Goal: Task Accomplishment & Management: Complete application form

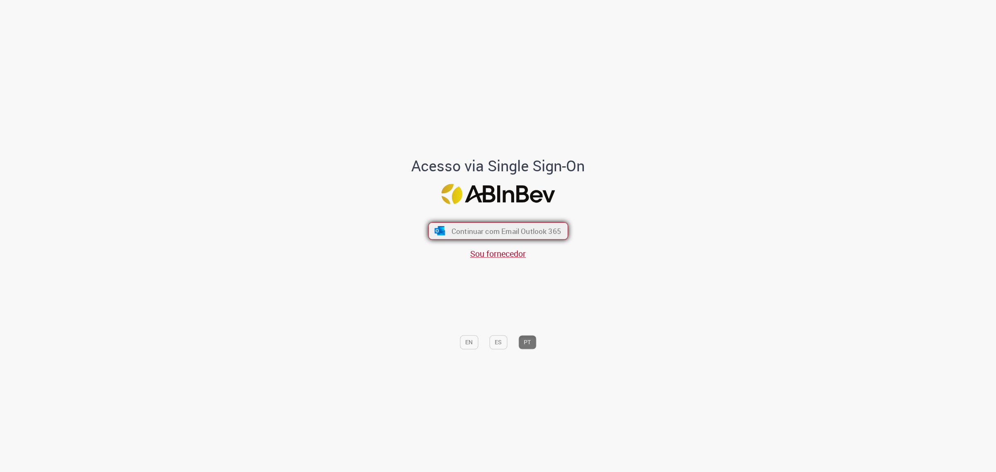
click at [554, 236] on button "Continuar com Email Outlook 365" at bounding box center [498, 230] width 140 height 17
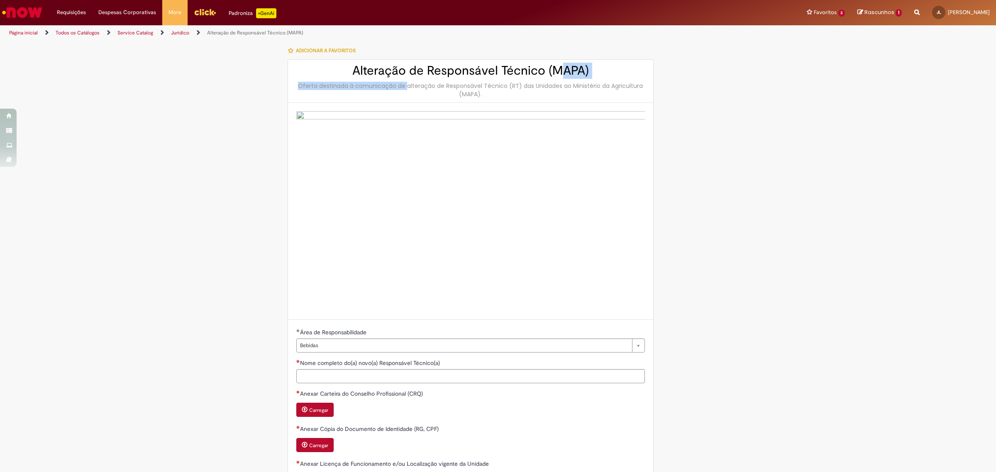
drag, startPoint x: 380, startPoint y: 81, endPoint x: 556, endPoint y: 66, distance: 176.5
click at [556, 66] on div "Alteração de Responsável Técnico (MAPA) Oferta destinada à comunicação de alter…" at bounding box center [470, 81] width 365 height 43
click at [747, 87] on div "Tire dúvidas com LupiAssist +GenAI Oi! Eu sou LupiAssist, uma Inteligência Arti…" at bounding box center [498, 363] width 996 height 644
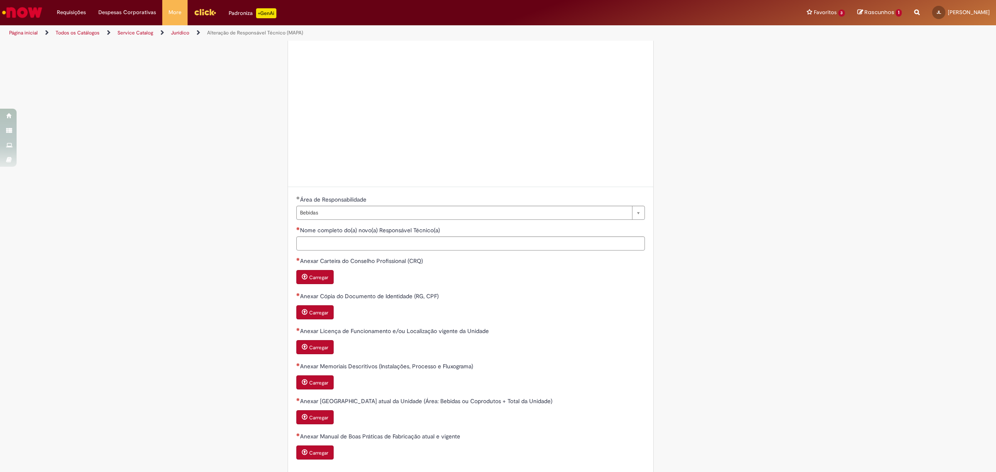
scroll to position [173, 0]
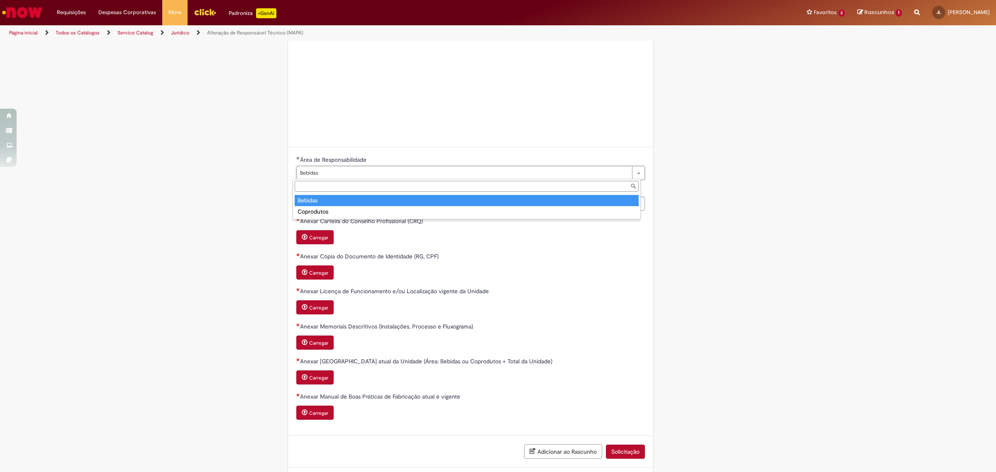
type input "*******"
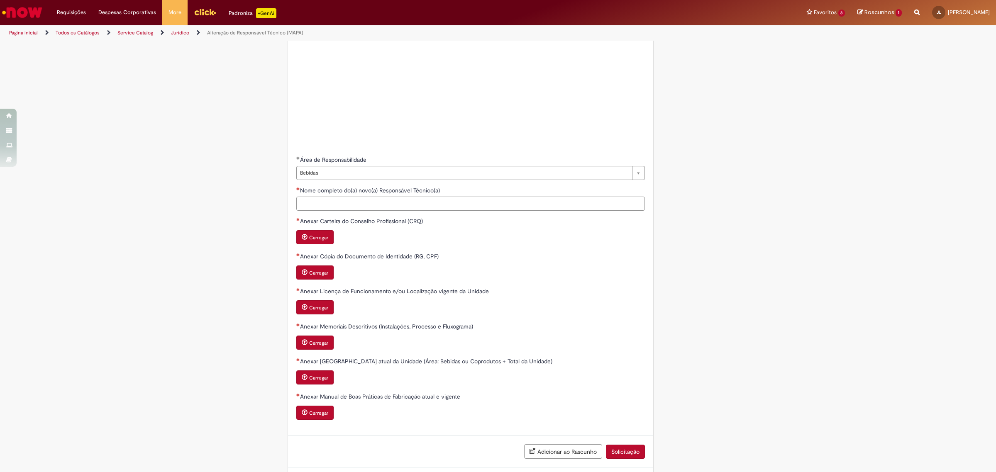
click at [393, 200] on input "Nome completo do(a) novo(a) Responsável Técnico(a)" at bounding box center [470, 204] width 348 height 14
type input "**"
drag, startPoint x: 252, startPoint y: 285, endPoint x: 504, endPoint y: 426, distance: 288.4
click at [504, 426] on div "**********" at bounding box center [457, 190] width 404 height 643
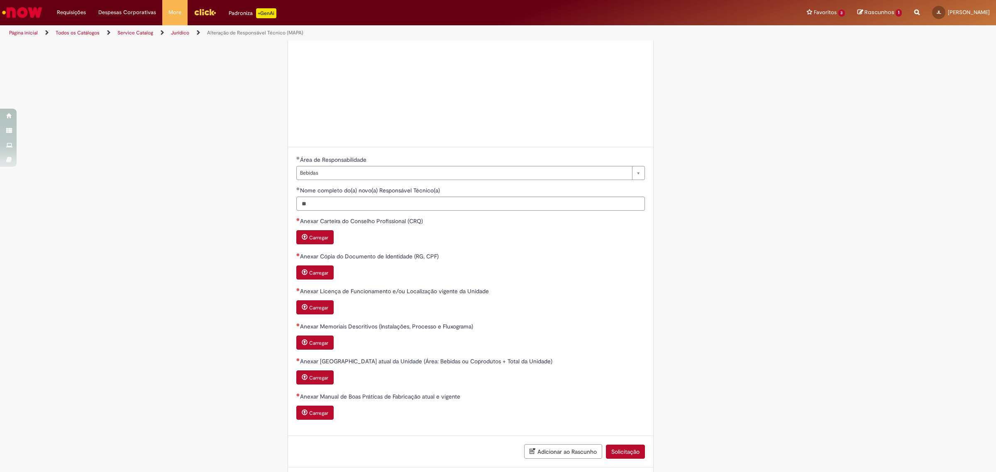
click at [581, 333] on div "Anexar Memoriais Descritivos (Instalações, Processo e Fluxograma)" at bounding box center [470, 327] width 348 height 10
drag, startPoint x: 478, startPoint y: 400, endPoint x: 268, endPoint y: 378, distance: 211.1
click at [290, 395] on div "**********" at bounding box center [470, 292] width 361 height 272
click at [231, 334] on div "Tire dúvidas com LupiAssist +GenAI Oi! Eu sou LupiAssist, uma Inteligência Arti…" at bounding box center [498, 191] width 996 height 644
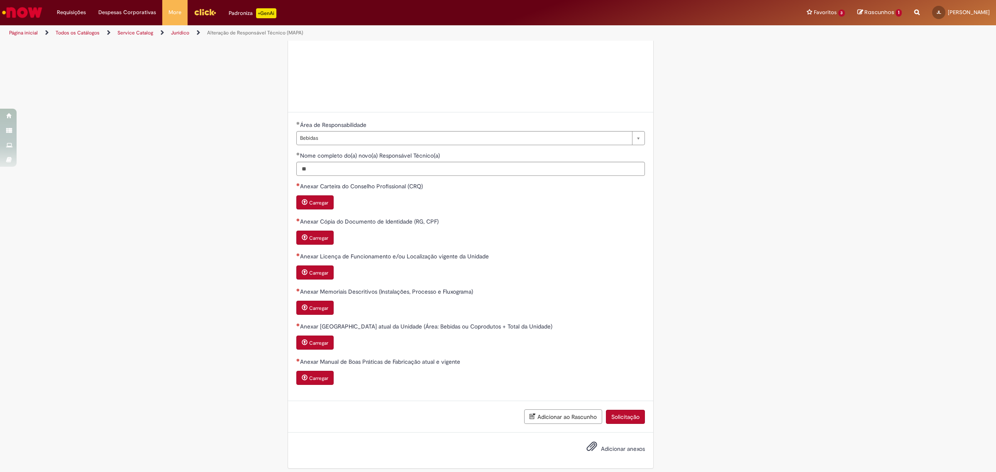
scroll to position [216, 0]
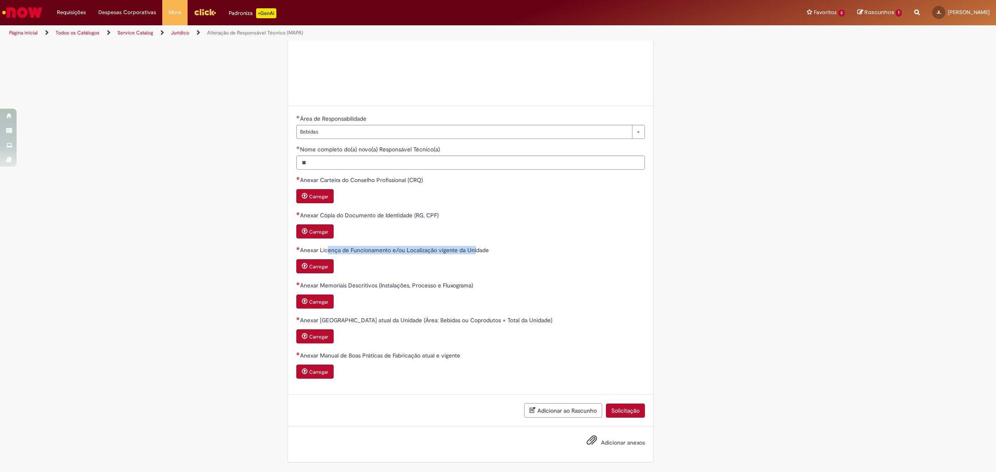
drag, startPoint x: 324, startPoint y: 249, endPoint x: 472, endPoint y: 245, distance: 147.7
click at [472, 246] on span "Anexar Licença de Funcionamento e/ou Localização vigente da Unidade" at bounding box center [395, 249] width 190 height 7
drag, startPoint x: 330, startPoint y: 288, endPoint x: 382, endPoint y: 295, distance: 52.6
click at [382, 295] on div "Anexar Memoriais Descritivos (Instalações, Processo e Fluxograma) Carregar" at bounding box center [470, 295] width 348 height 29
drag, startPoint x: 366, startPoint y: 324, endPoint x: 426, endPoint y: 328, distance: 59.5
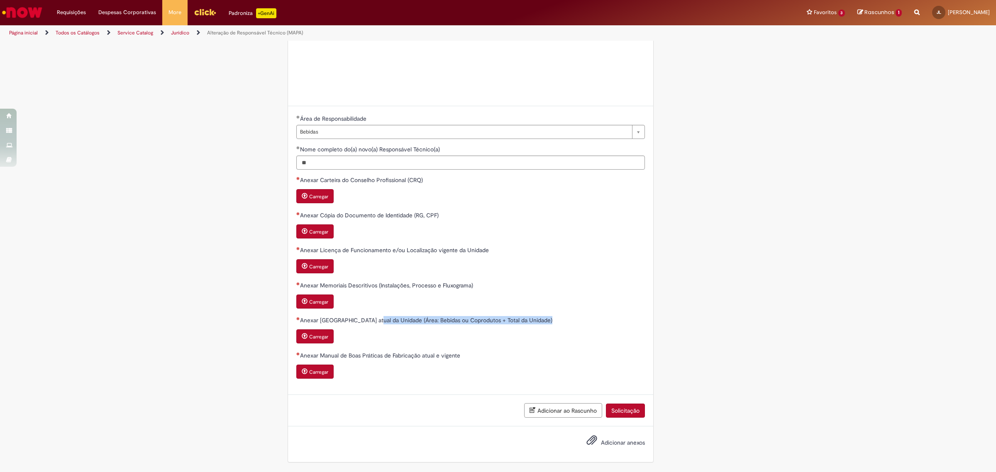
click at [426, 328] on div "Anexar Planta Baixa atual da Unidade (Área: Bebidas ou Coprodutos + Total da Un…" at bounding box center [470, 330] width 348 height 29
drag, startPoint x: 389, startPoint y: 356, endPoint x: 419, endPoint y: 357, distance: 30.3
click at [419, 357] on span "Anexar Manual de Boas Práticas de Fabricação atual e vigente" at bounding box center [381, 355] width 162 height 7
click at [454, 355] on span "Anexar Manual de Boas Práticas de Fabricação atual e vigente" at bounding box center [381, 355] width 162 height 7
drag, startPoint x: 451, startPoint y: 353, endPoint x: 299, endPoint y: 354, distance: 151.8
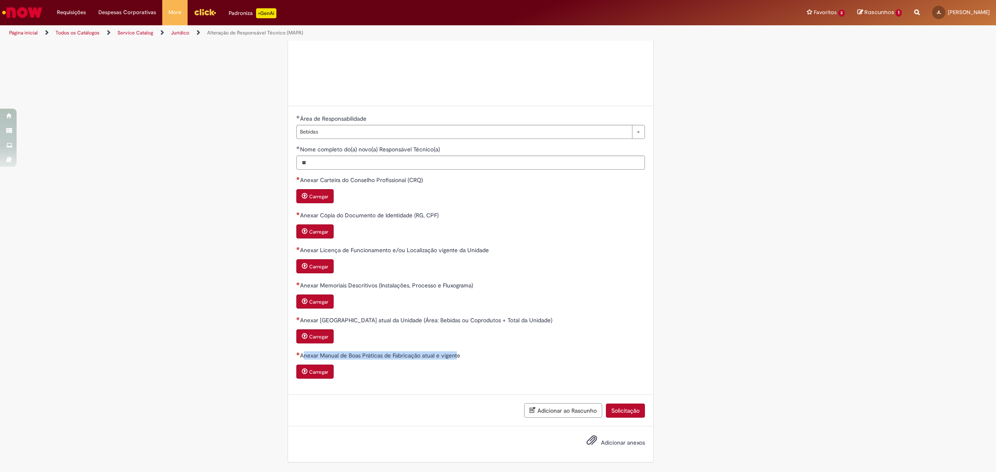
click at [300, 354] on span "Anexar Manual de Boas Práticas de Fabricação atual e vigente" at bounding box center [381, 355] width 162 height 7
